Goal: Check status

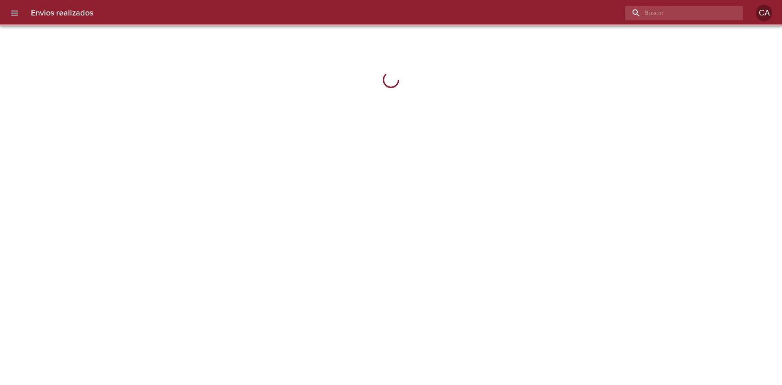
click at [709, 19] on input "buscar" at bounding box center [677, 13] width 104 height 14
paste input "[PERSON_NAME] [PERSON_NAME]"
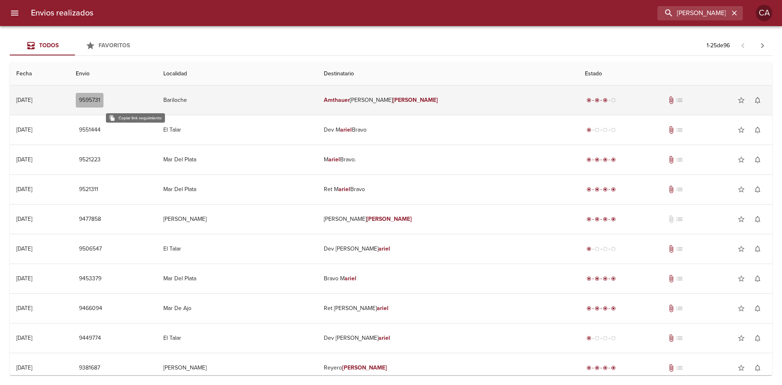
click at [100, 99] on span "9595731" at bounding box center [89, 100] width 21 height 10
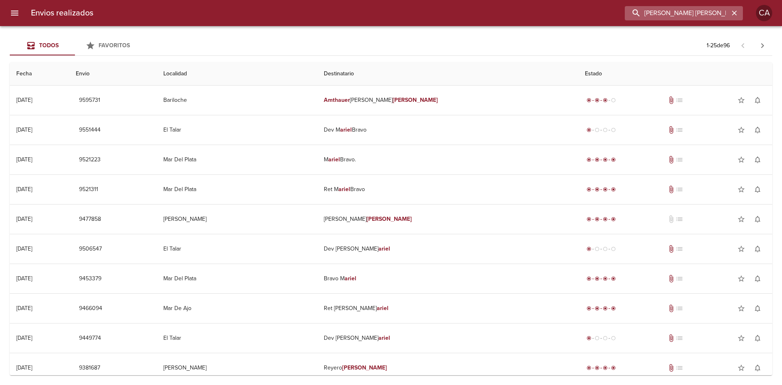
click at [695, 10] on input "[PERSON_NAME] [PERSON_NAME]" at bounding box center [677, 13] width 104 height 14
drag, startPoint x: 709, startPoint y: 11, endPoint x: 581, endPoint y: 14, distance: 128.3
click at [587, 14] on div "[PERSON_NAME] [PERSON_NAME]" at bounding box center [421, 13] width 643 height 14
paste input "[PERSON_NAME] [PERSON_NAME]"
type input "[PERSON_NAME] [PERSON_NAME]"
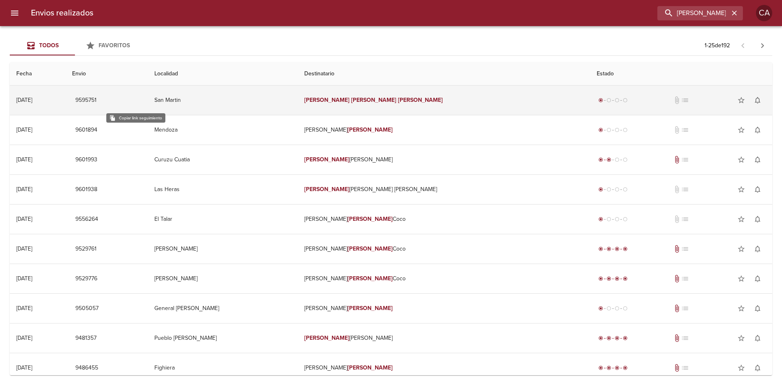
click at [97, 102] on span "9595751" at bounding box center [85, 100] width 21 height 10
